Goal: Information Seeking & Learning: Learn about a topic

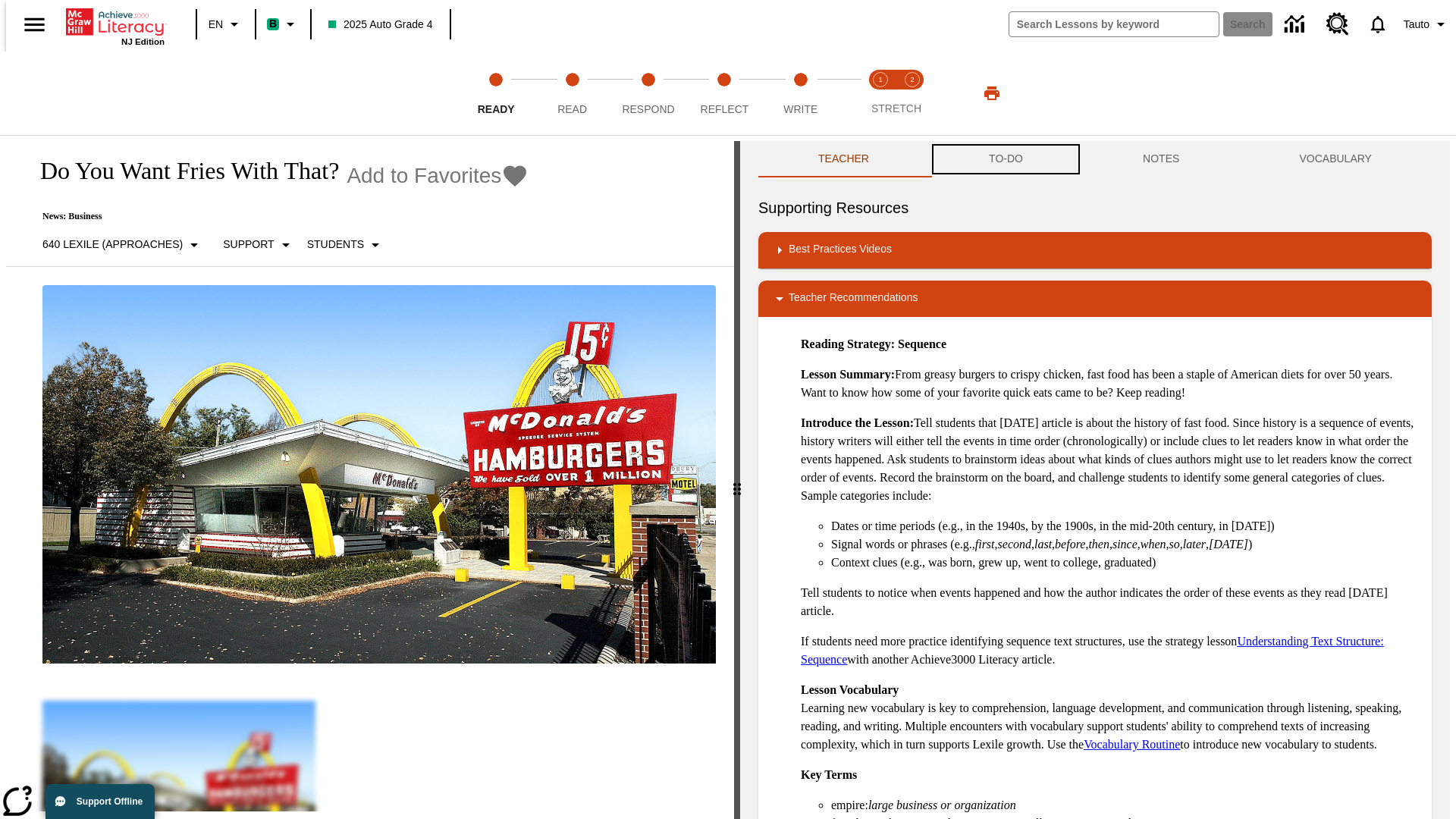
click at [1004, 159] on button "TO-DO" at bounding box center [1005, 158] width 154 height 36
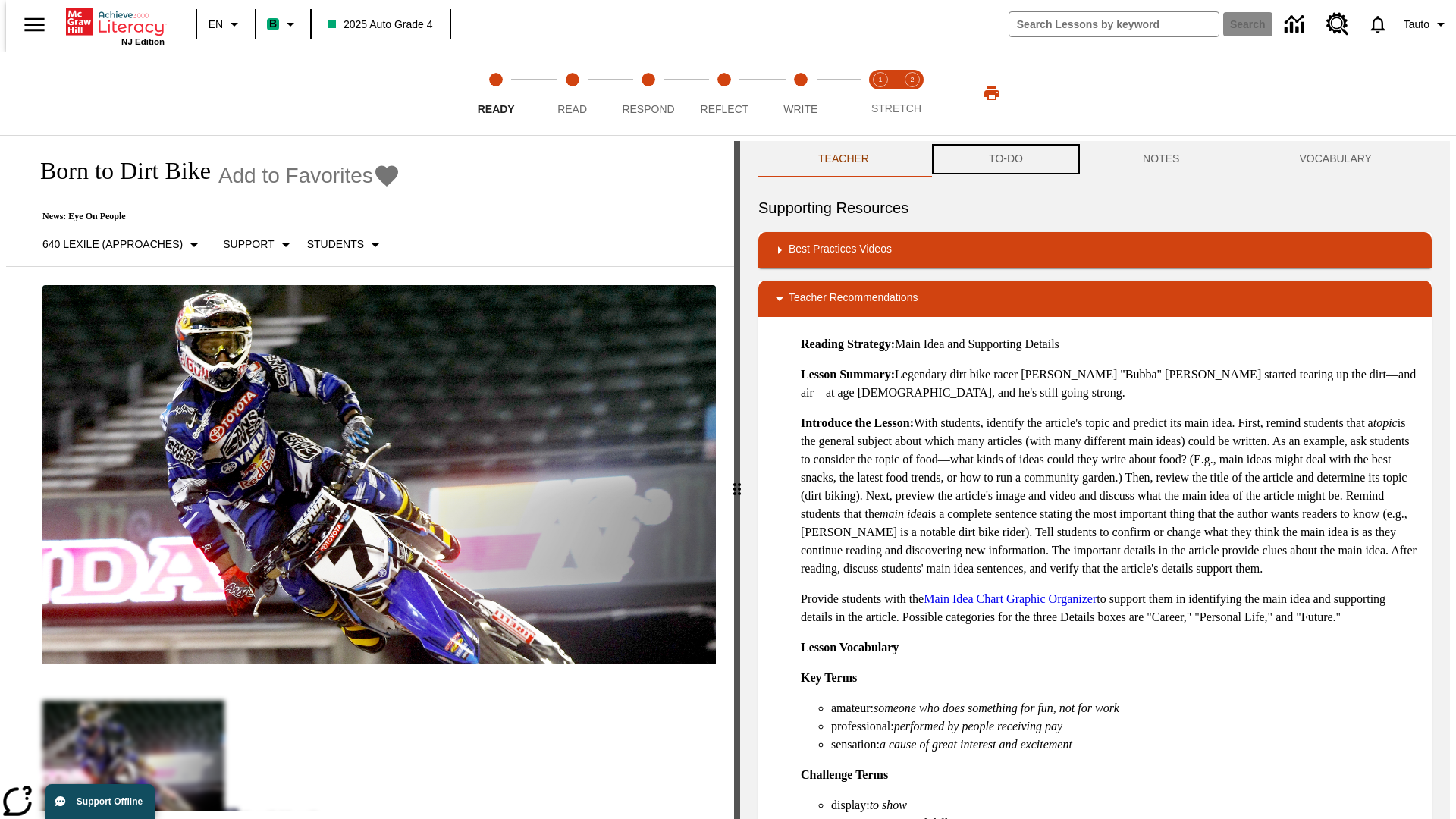
click at [1004, 159] on button "TO-DO" at bounding box center [1005, 158] width 154 height 36
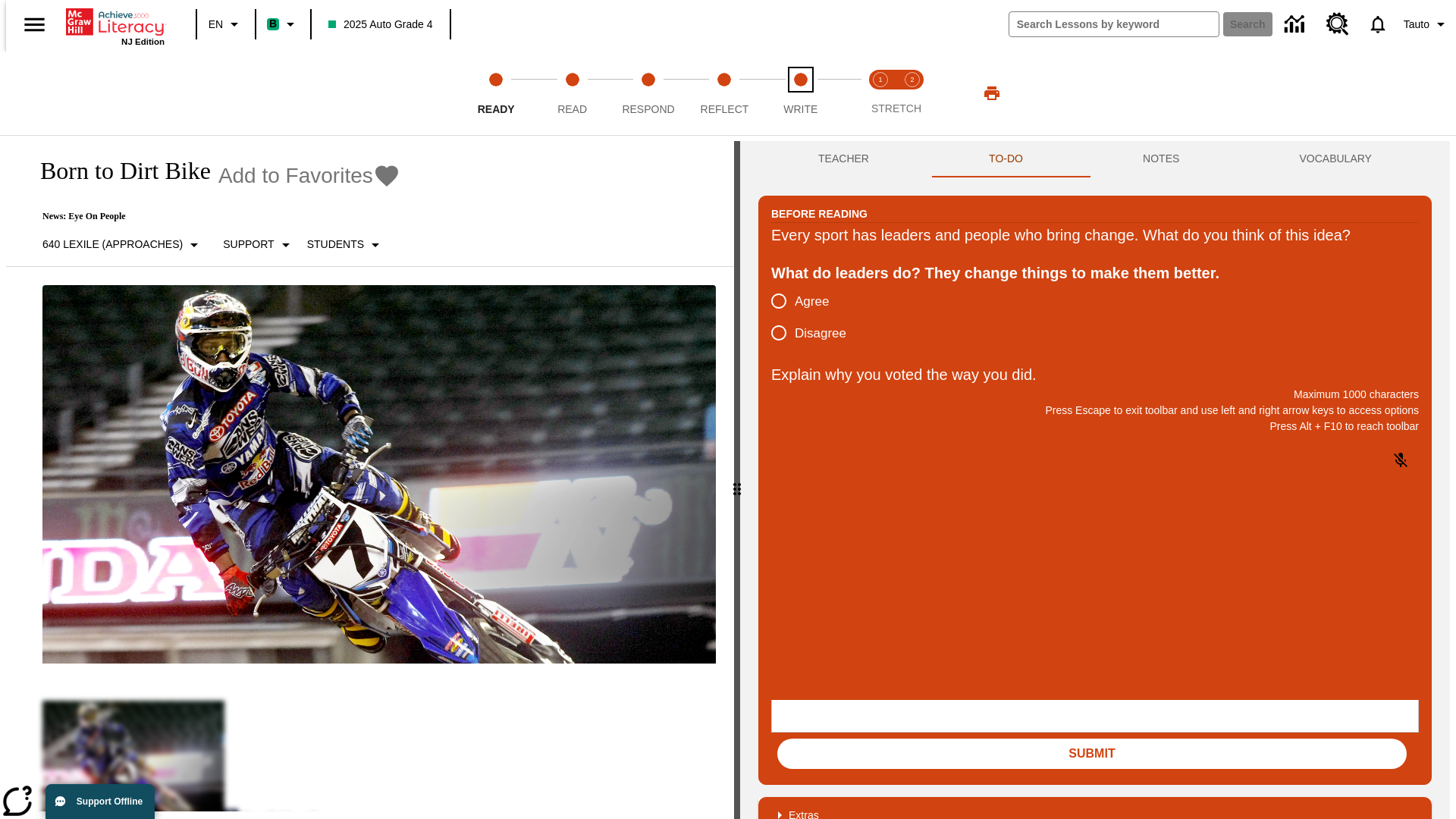
click at [800, 93] on span "Write" at bounding box center [800, 102] width 34 height 27
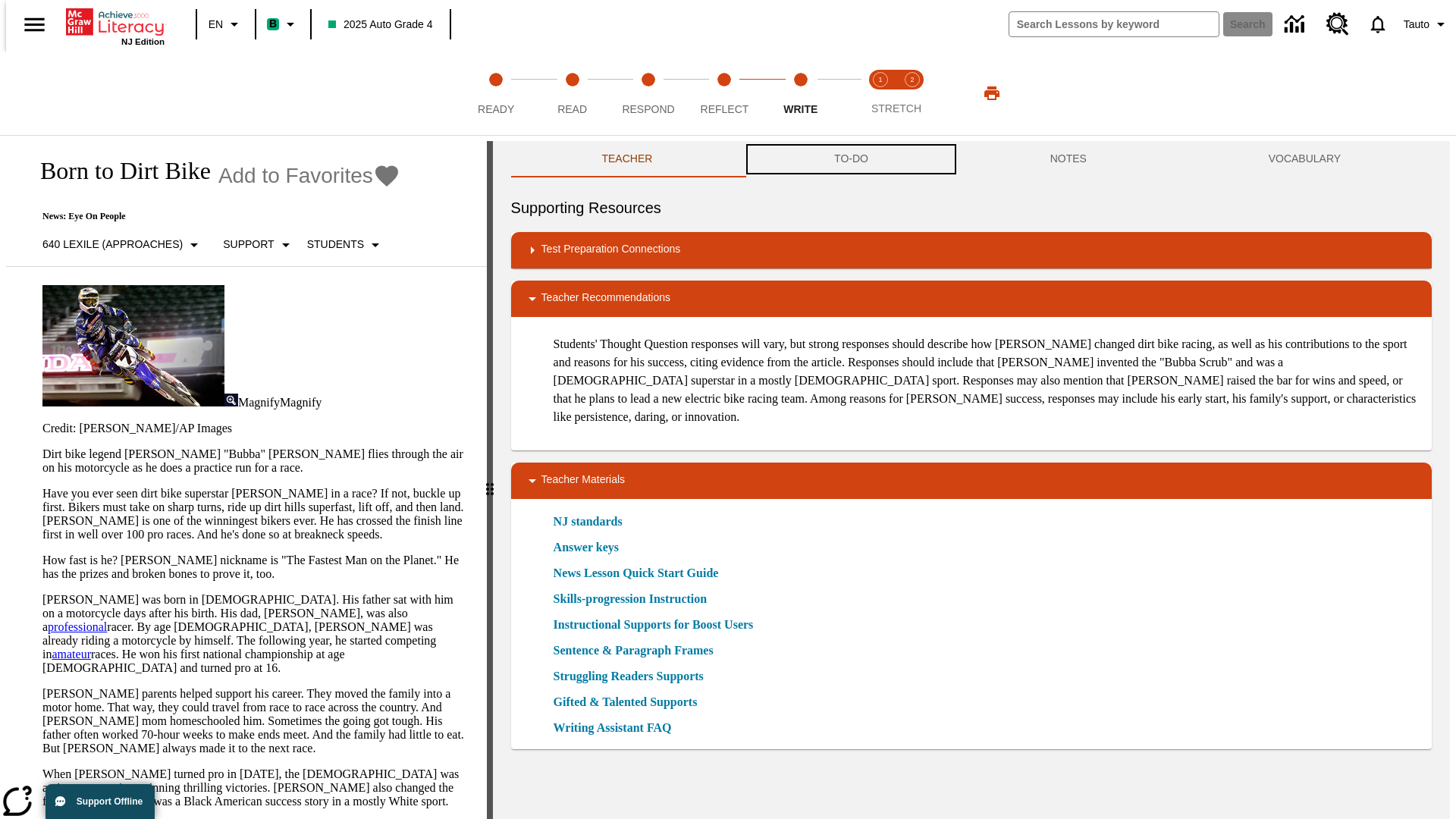
scroll to position [1, 0]
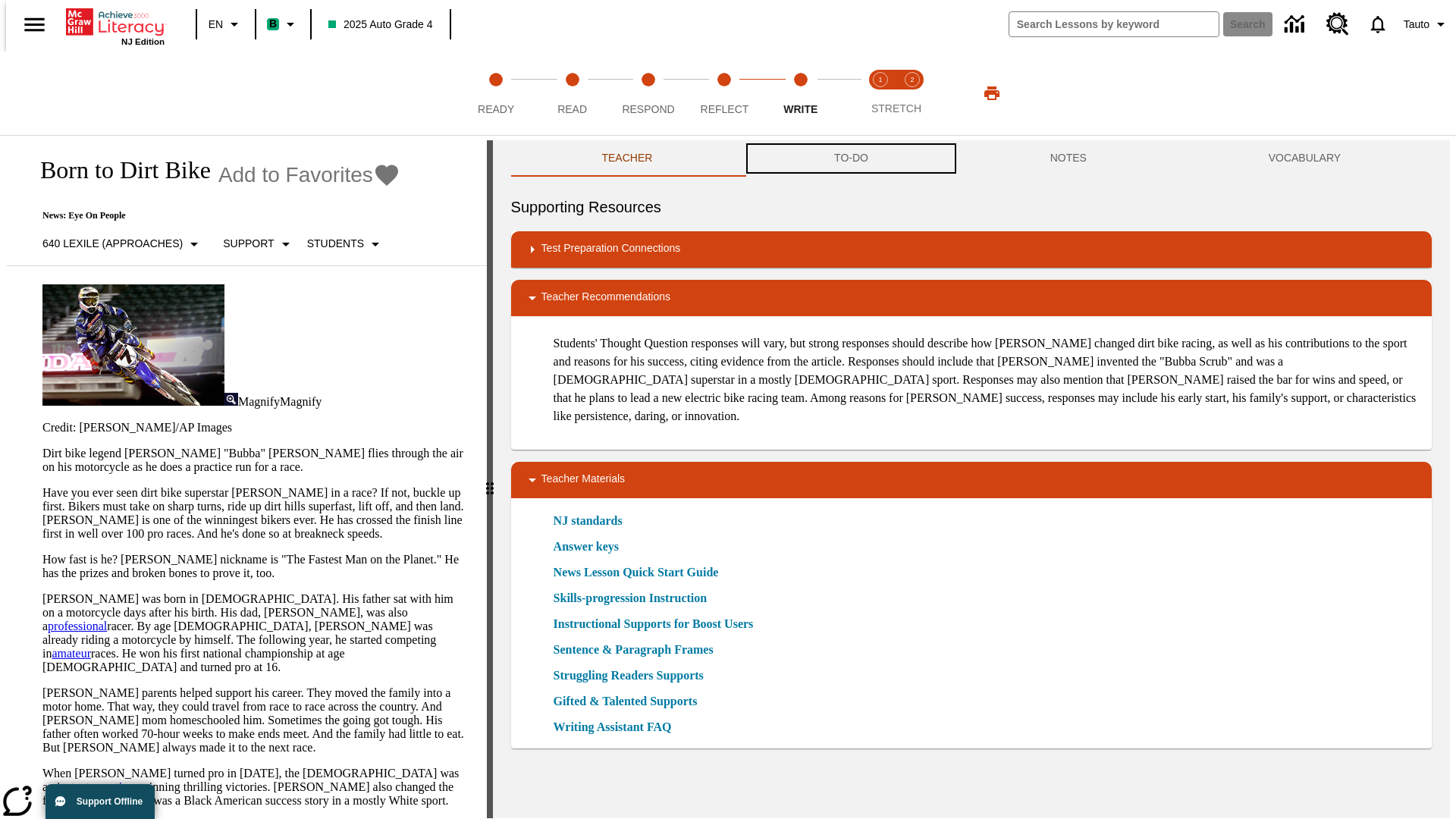
click at [850, 159] on button "TO-DO" at bounding box center [851, 158] width 216 height 36
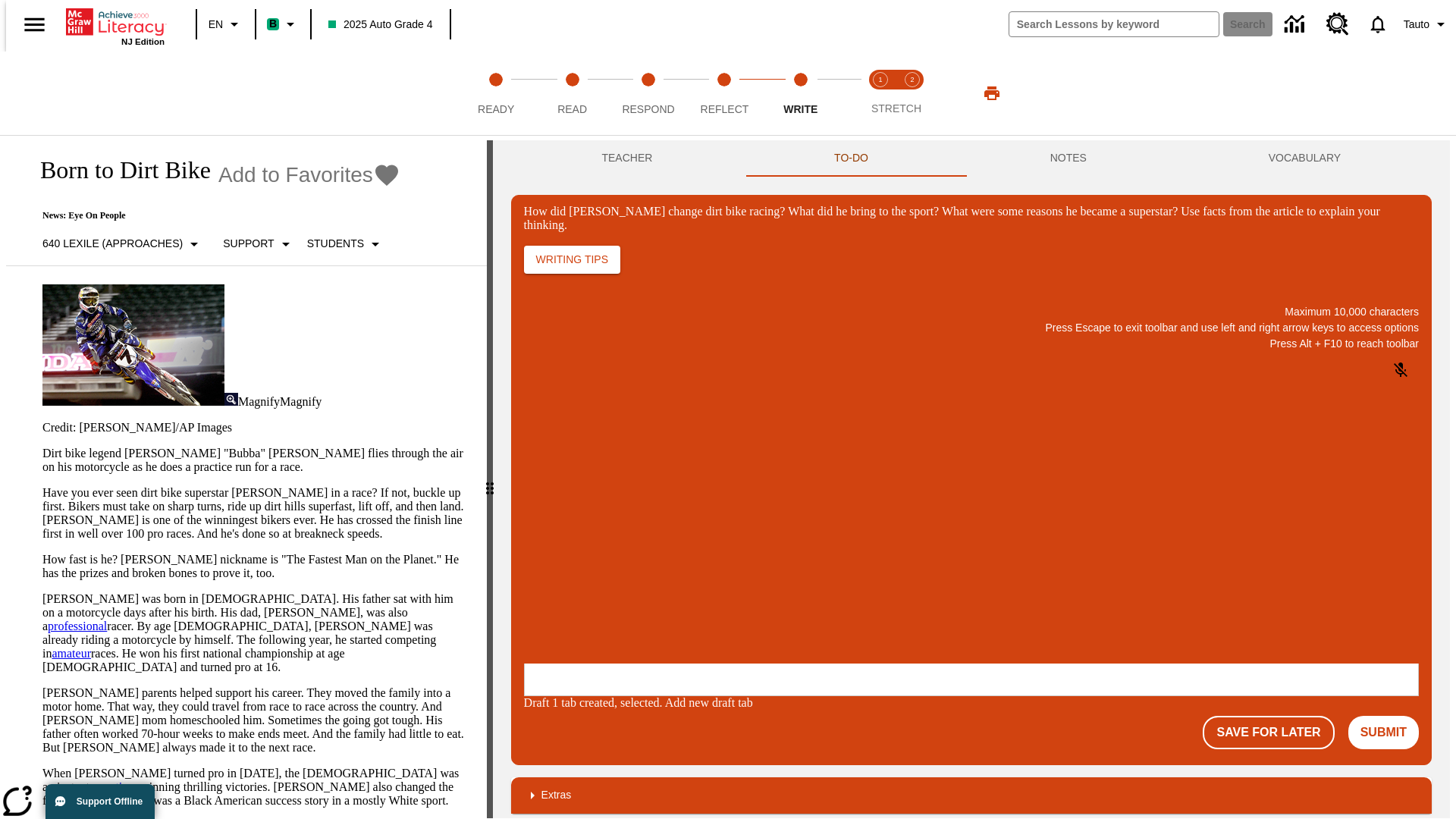
scroll to position [0, 0]
click at [745, 566] on p "One change Stewart brought to dirt bike racing was…" at bounding box center [637, 571] width 215 height 27
click at [555, 505] on span "Copy" at bounding box center [542, 511] width 25 height 11
click at [1071, 158] on button "NOTES" at bounding box center [1068, 158] width 219 height 36
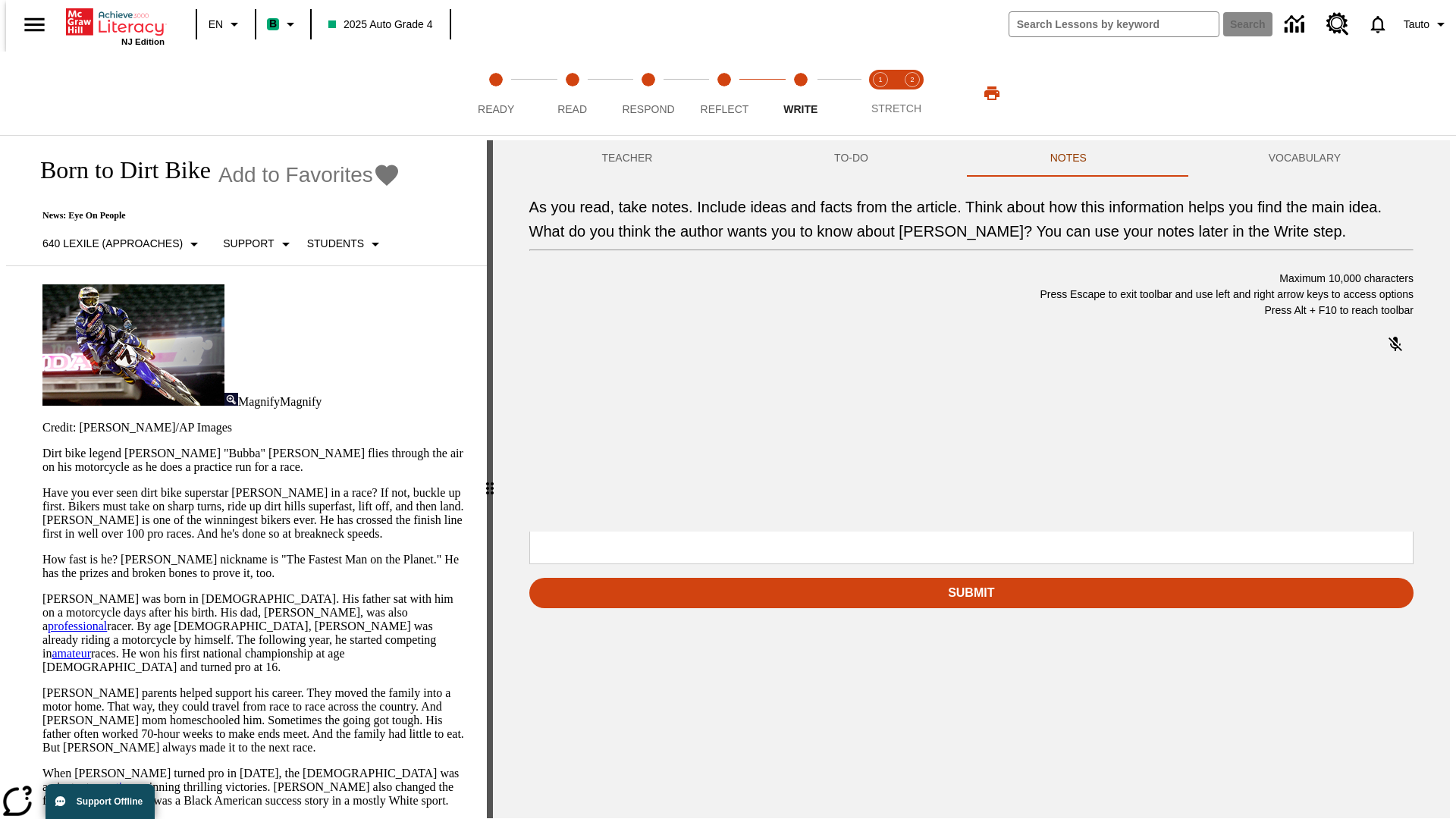
click at [627, 385] on span "Copy" at bounding box center [639, 380] width 25 height 11
